Goal: Information Seeking & Learning: Learn about a topic

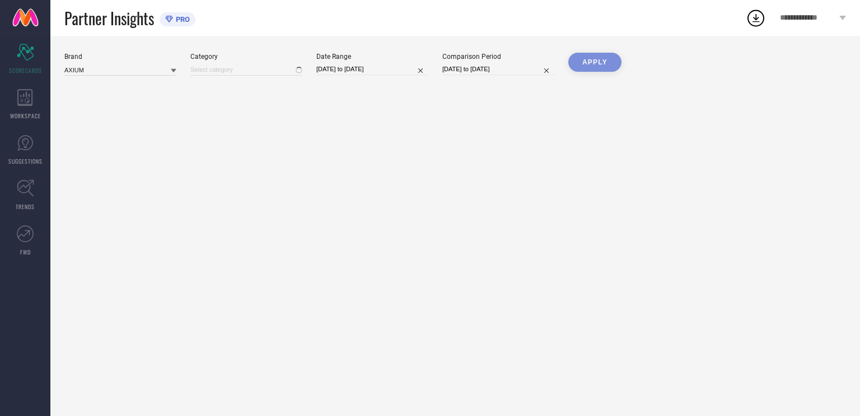
type input "All"
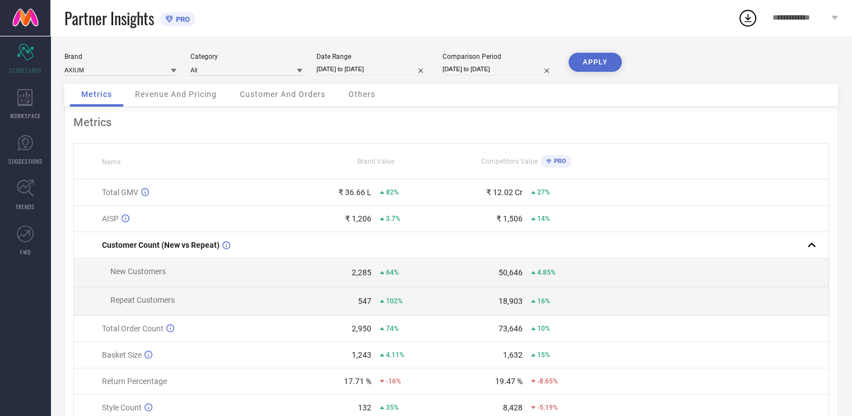
click at [185, 94] on span "Revenue And Pricing" at bounding box center [176, 94] width 82 height 9
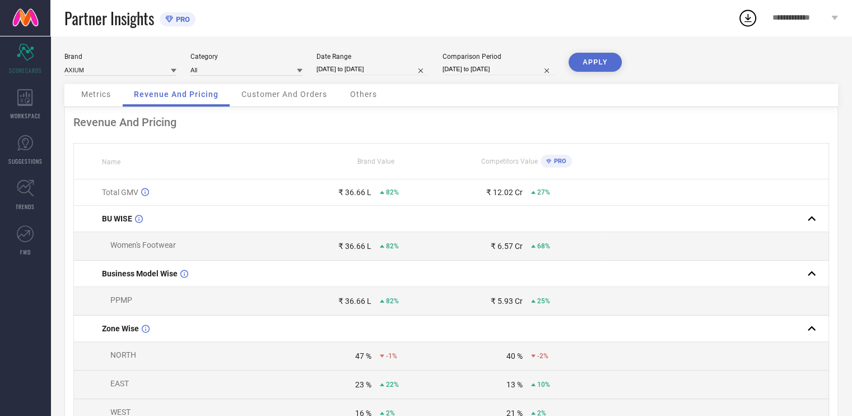
click at [280, 98] on span "Customer And Orders" at bounding box center [284, 94] width 86 height 9
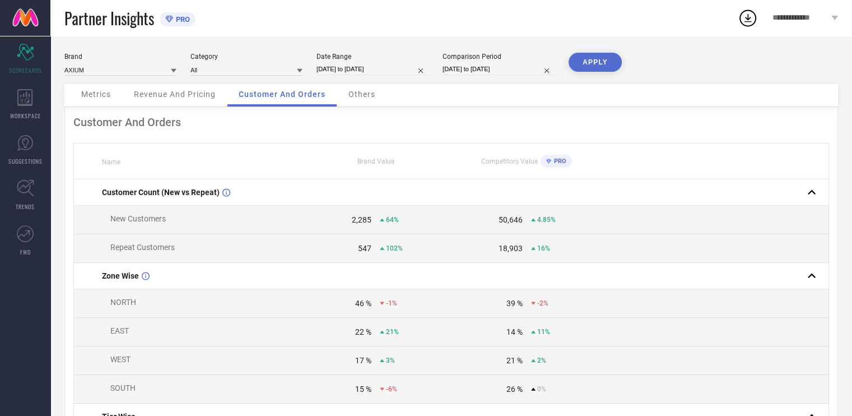
click at [368, 95] on span "Others" at bounding box center [361, 94] width 27 height 9
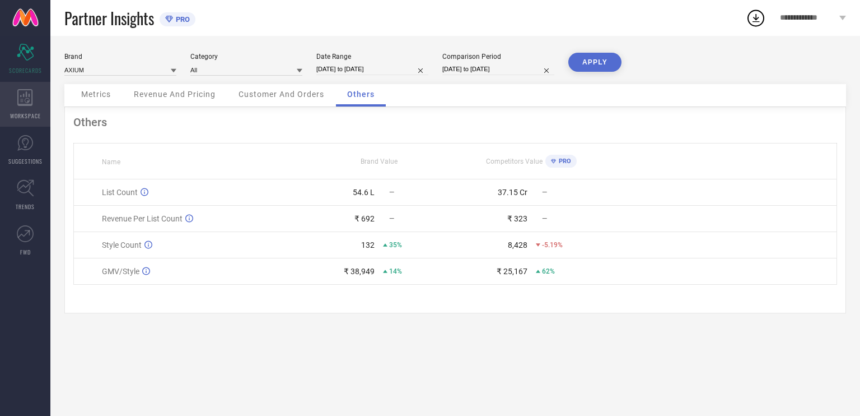
click at [18, 106] on div "WORKSPACE" at bounding box center [25, 104] width 50 height 45
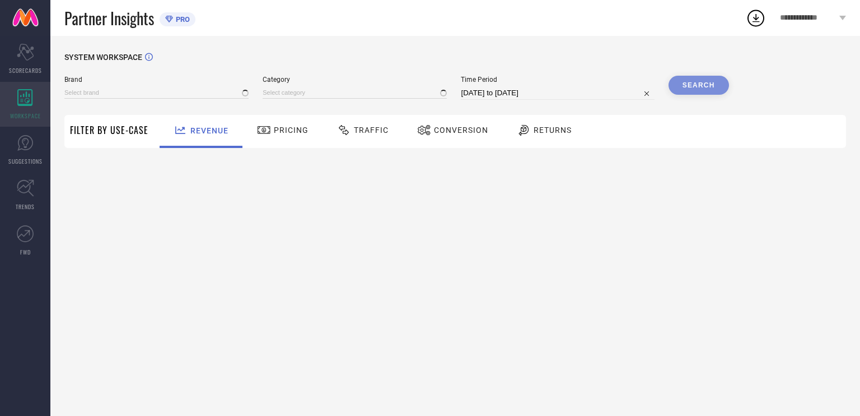
type input "AXIUM"
type input "All"
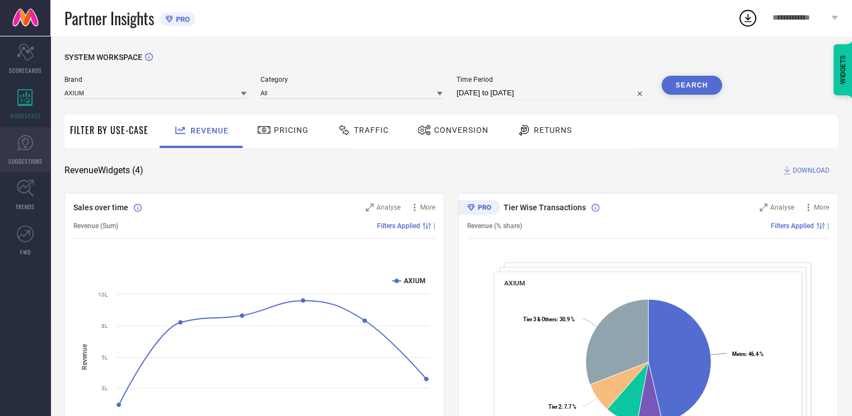
click at [29, 145] on icon at bounding box center [25, 142] width 17 height 17
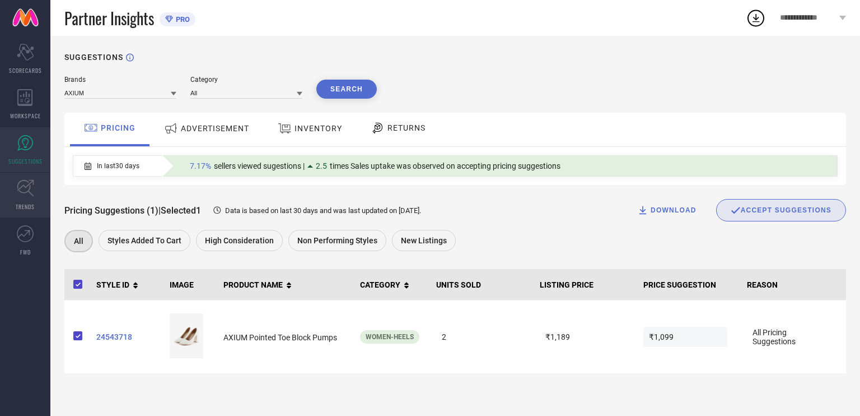
click at [27, 189] on icon at bounding box center [25, 187] width 17 height 17
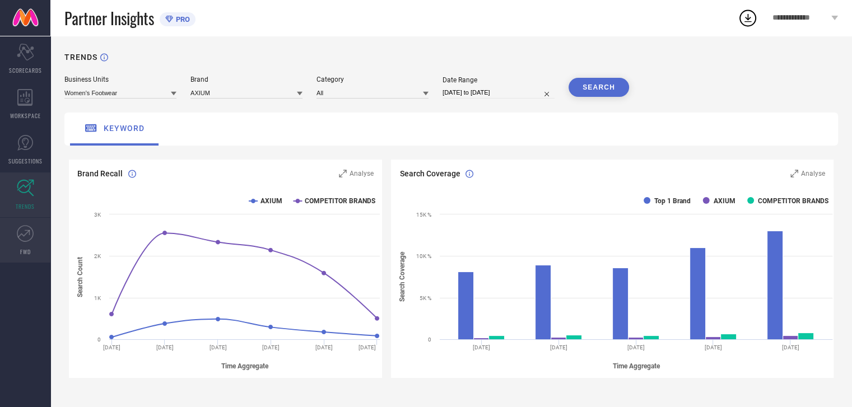
click at [25, 230] on icon at bounding box center [25, 233] width 17 height 17
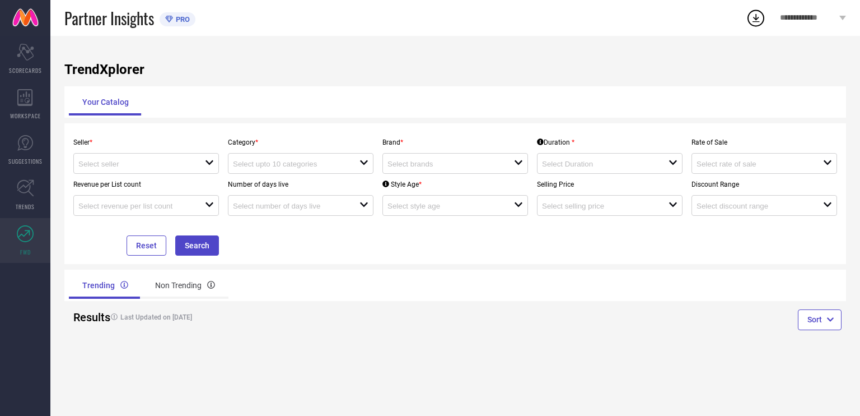
click at [750, 17] on icon at bounding box center [756, 18] width 20 height 20
click at [800, 20] on span "**********" at bounding box center [808, 18] width 57 height 10
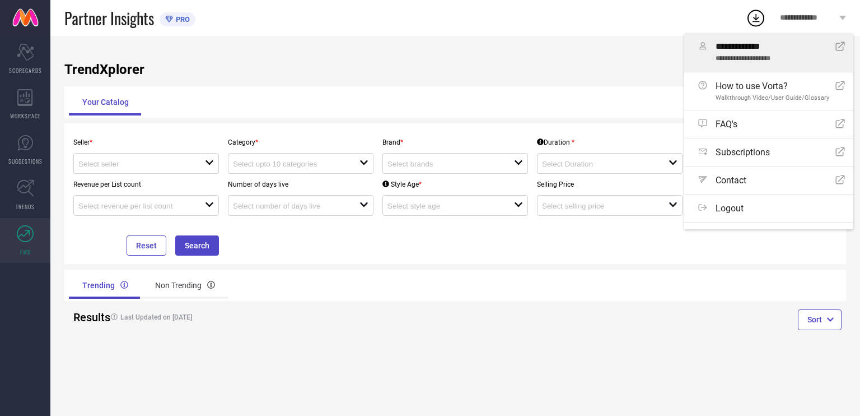
click at [774, 53] on div "**********" at bounding box center [776, 52] width 120 height 22
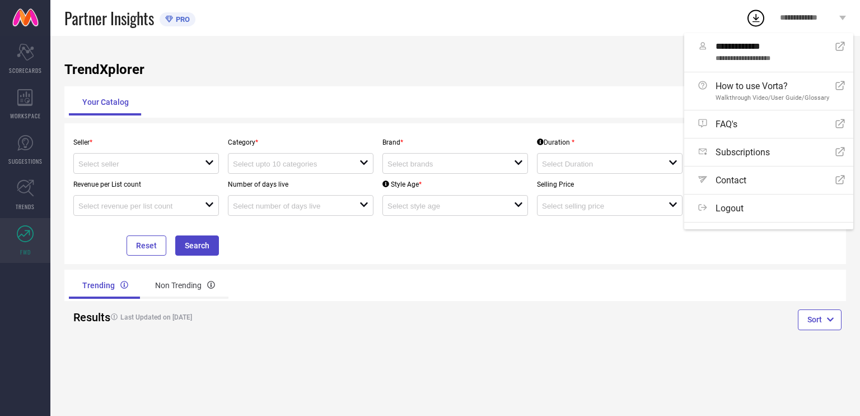
click at [178, 19] on span "PRO" at bounding box center [181, 19] width 17 height 8
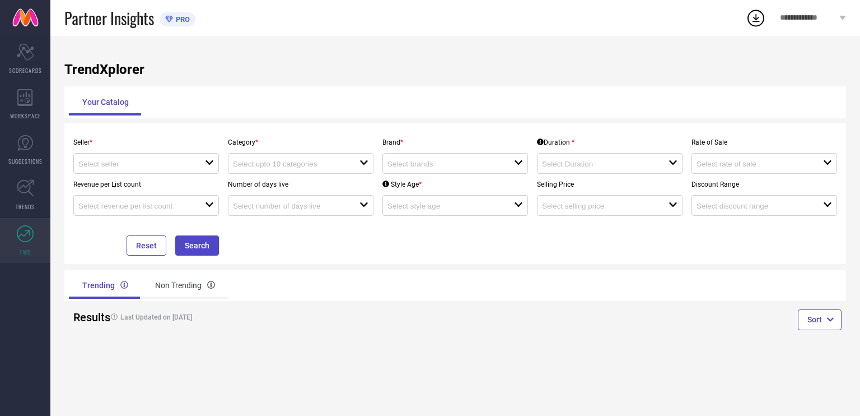
click at [176, 21] on span "PRO" at bounding box center [181, 19] width 17 height 8
click at [176, 24] on div "PRO" at bounding box center [175, 19] width 30 height 14
click at [20, 61] on div "Scorecard SCORECARDS" at bounding box center [25, 58] width 50 height 45
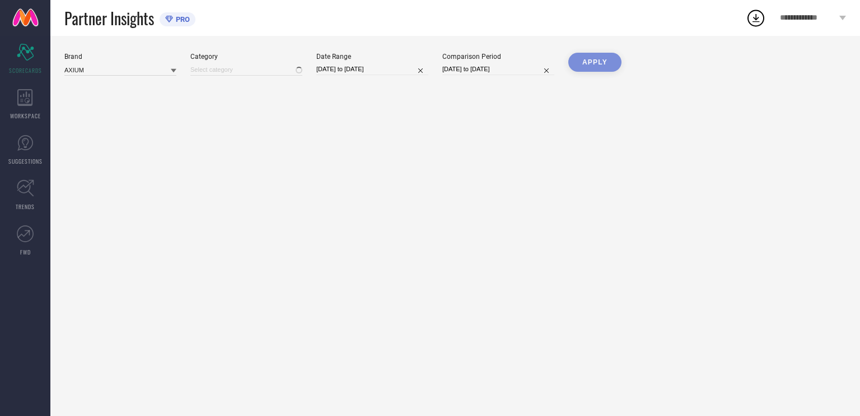
type input "All"
